Goal: Communication & Community: Answer question/provide support

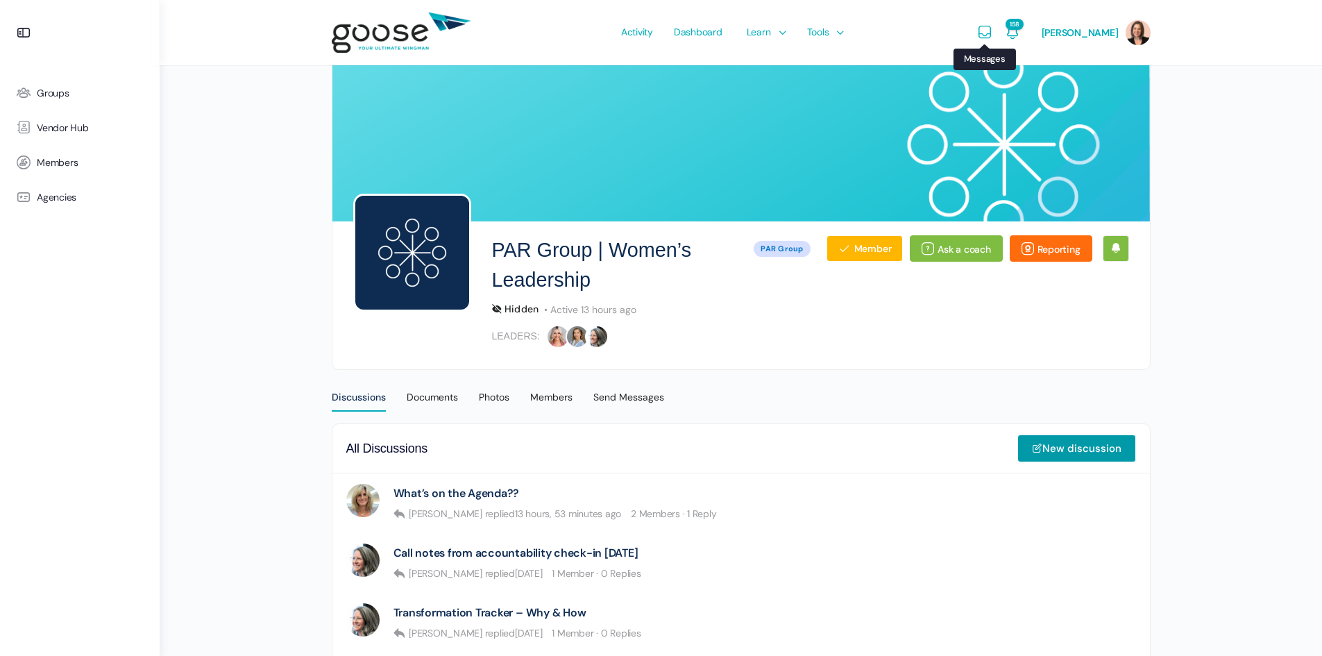
click at [993, 38] on icon "Messages" at bounding box center [985, 32] width 17 height 17
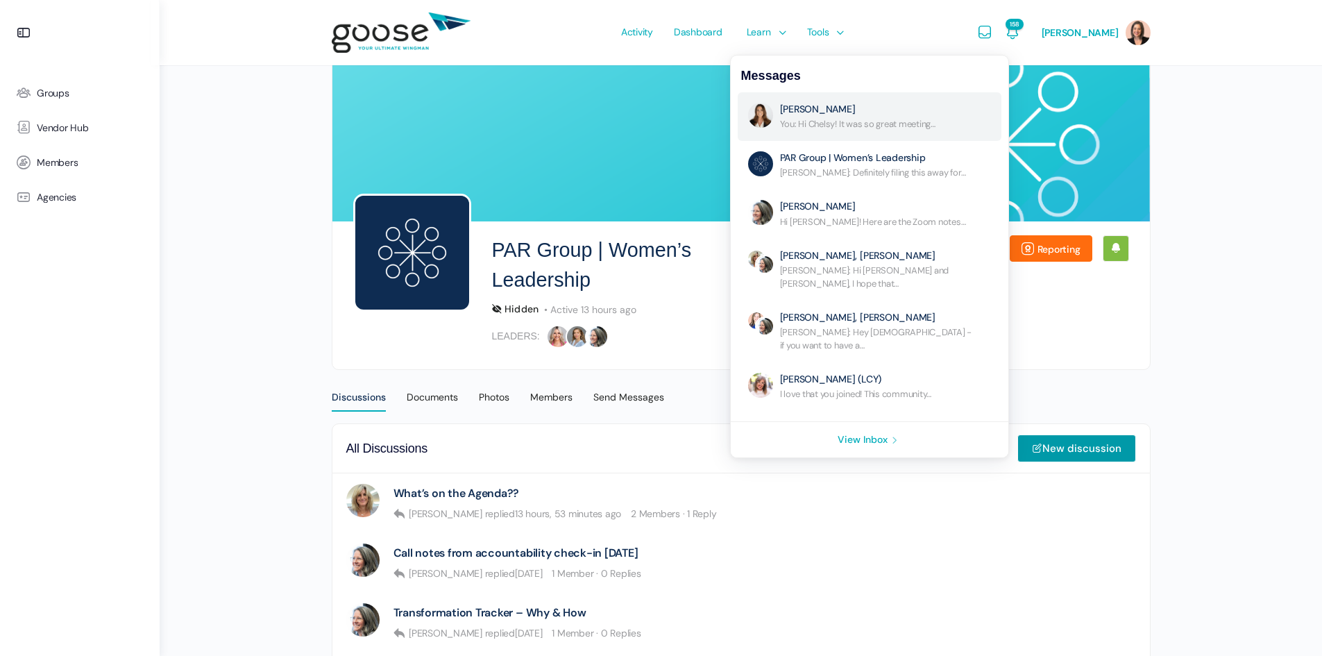
click at [903, 123] on link "No Subject" at bounding box center [877, 117] width 194 height 28
click at [849, 108] on link "No Subject" at bounding box center [877, 117] width 194 height 28
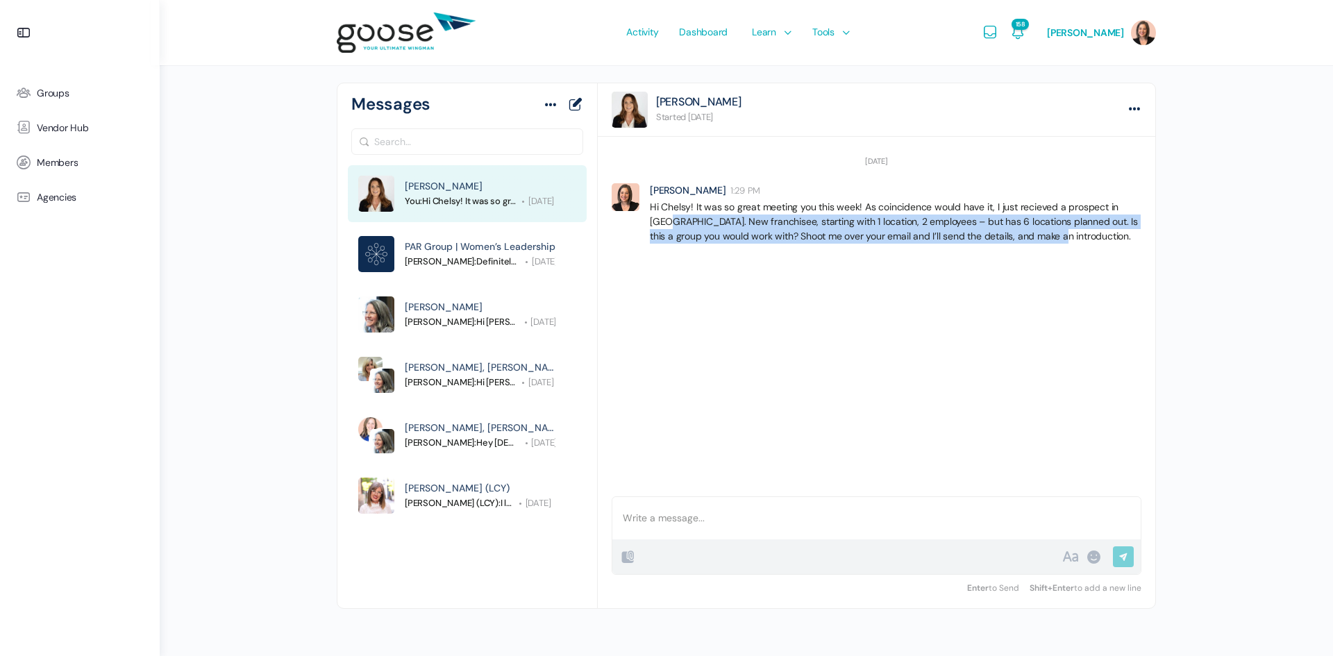
drag, startPoint x: 647, startPoint y: 224, endPoint x: 1048, endPoint y: 237, distance: 401.5
click at [1048, 237] on div "[PERSON_NAME] 1:29 PM Hi Chelsy! It was so great meeting you this week! As coin…" at bounding box center [877, 213] width 530 height 60
copy p "New franchisee, starting with 1 location, 2 employees – but has 6 locations pla…"
